Goal: Find specific page/section: Find specific page/section

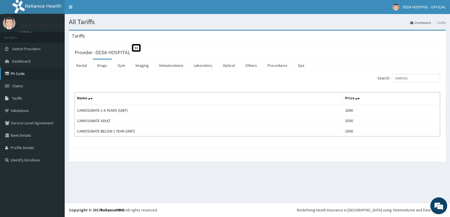
click at [21, 77] on link "PA Code" at bounding box center [32, 74] width 65 height 12
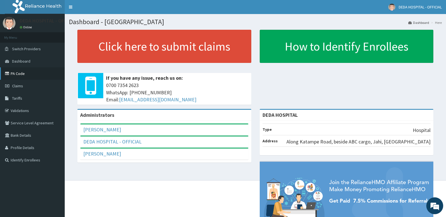
click at [22, 75] on link "PA Code" at bounding box center [32, 74] width 65 height 12
